Goal: Find specific page/section: Find specific page/section

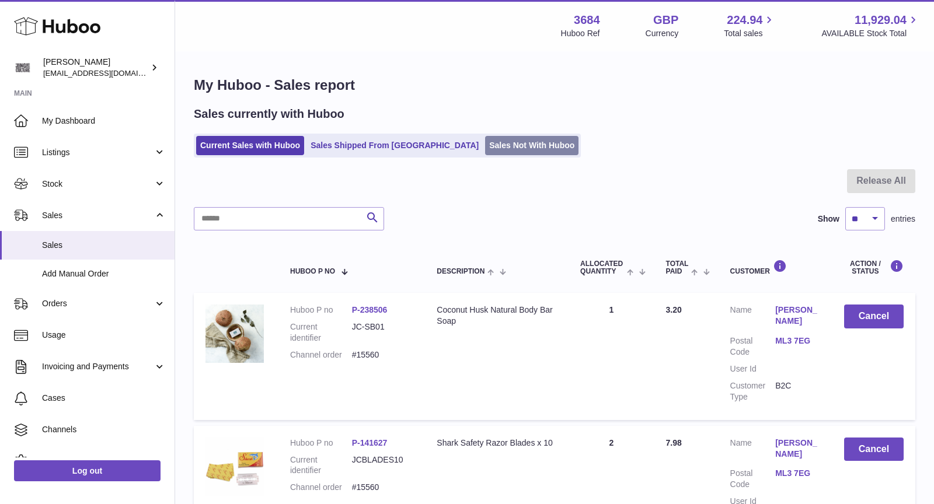
click at [485, 146] on link "Sales Not With Huboo" at bounding box center [531, 145] width 93 height 19
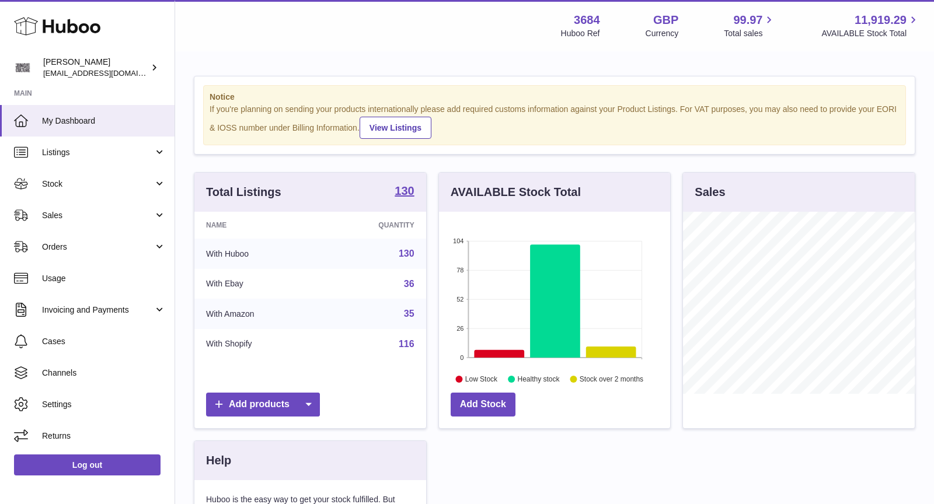
scroll to position [182, 232]
click at [122, 218] on span "Sales" at bounding box center [98, 215] width 112 height 11
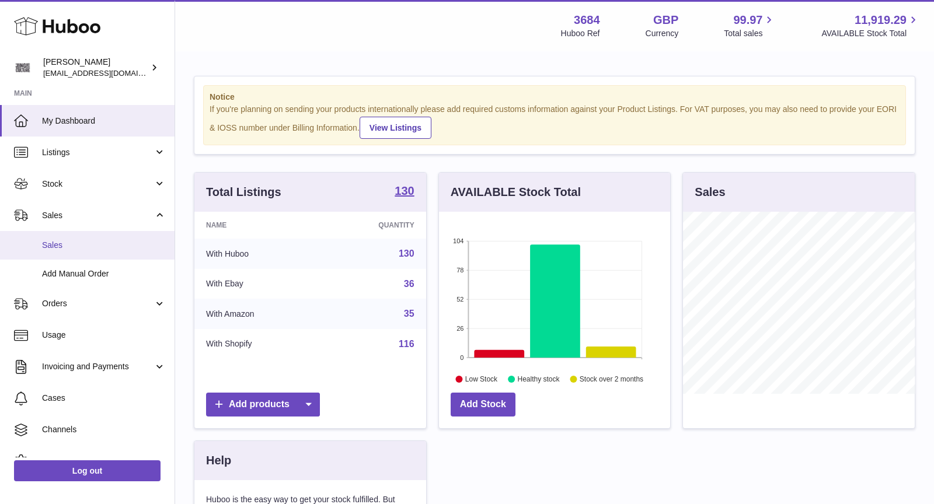
click at [99, 242] on span "Sales" at bounding box center [104, 245] width 124 height 11
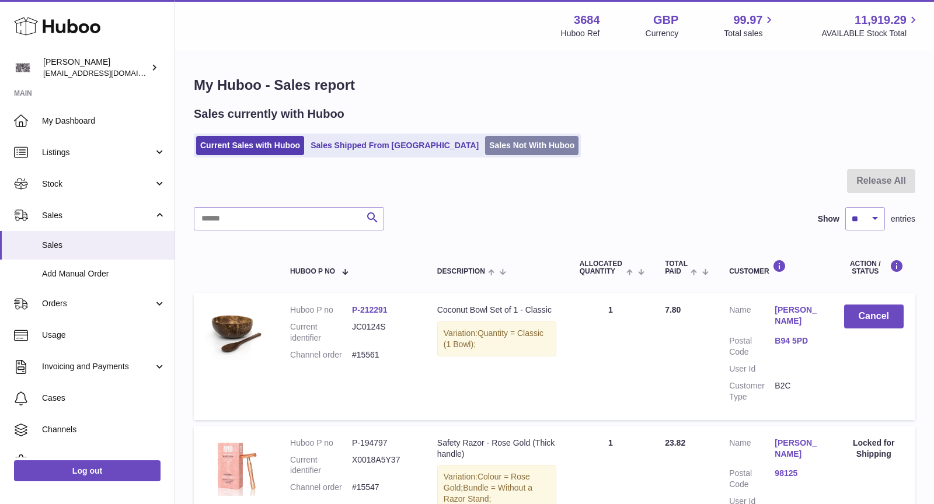
click at [485, 148] on link "Sales Not With Huboo" at bounding box center [531, 145] width 93 height 19
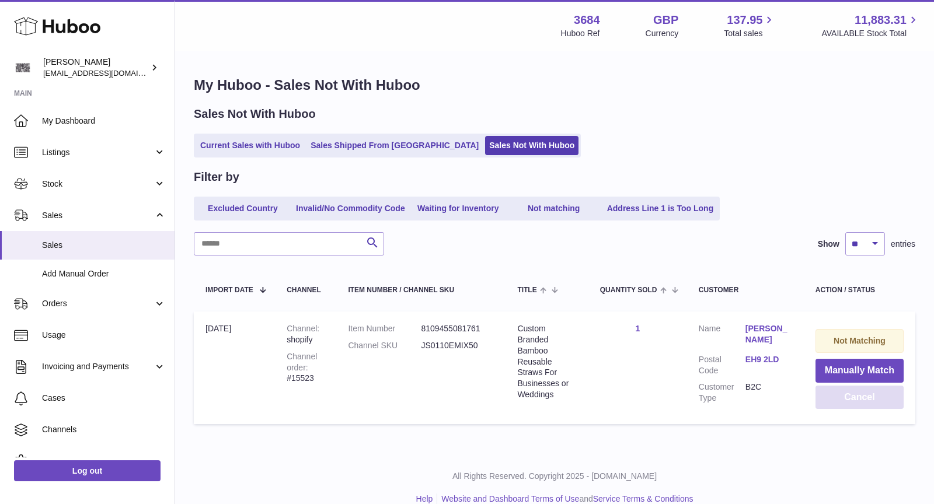
click at [860, 399] on button "Cancel" at bounding box center [860, 398] width 88 height 24
